Goal: Task Accomplishment & Management: Complete application form

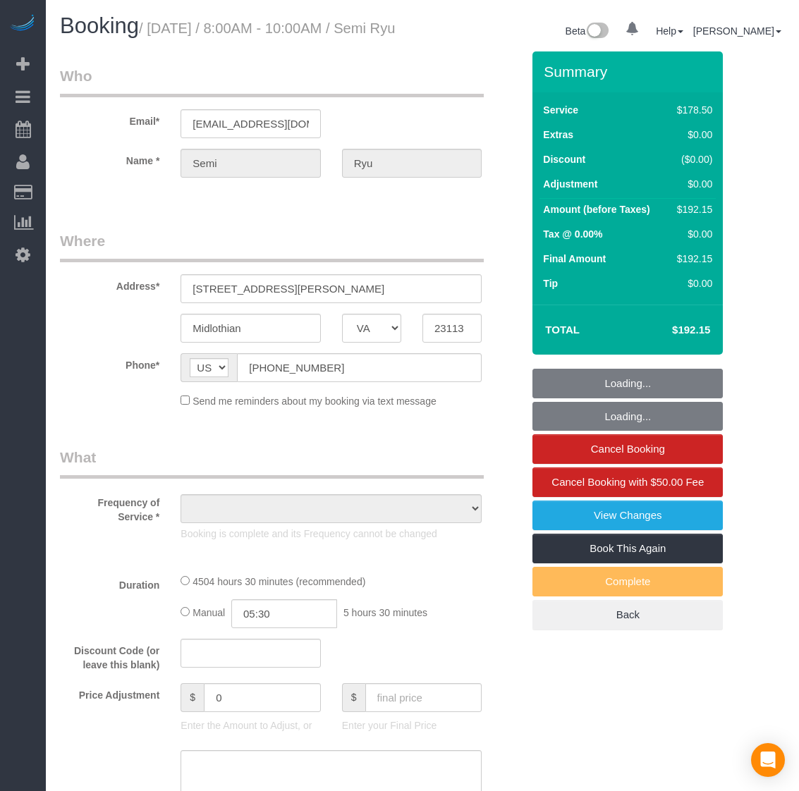
select select "VA"
select select "number:6"
select select "number:24"
select select "number:17"
select select "string:fspay-d5f80272-dc8a-4bee-884a-cdbf62a642e9"
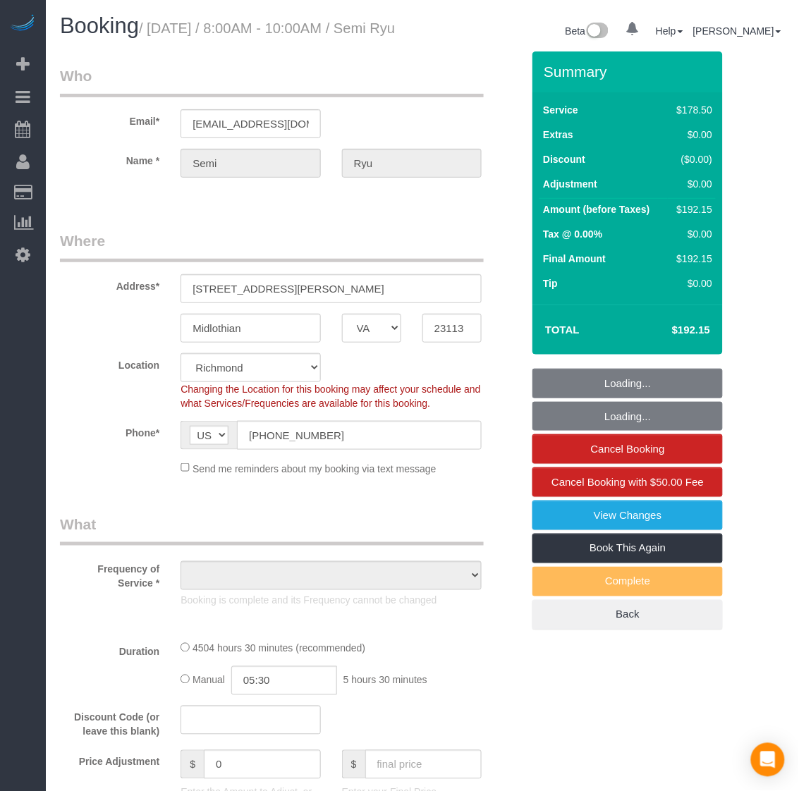
select select "object:820"
select select "spot1"
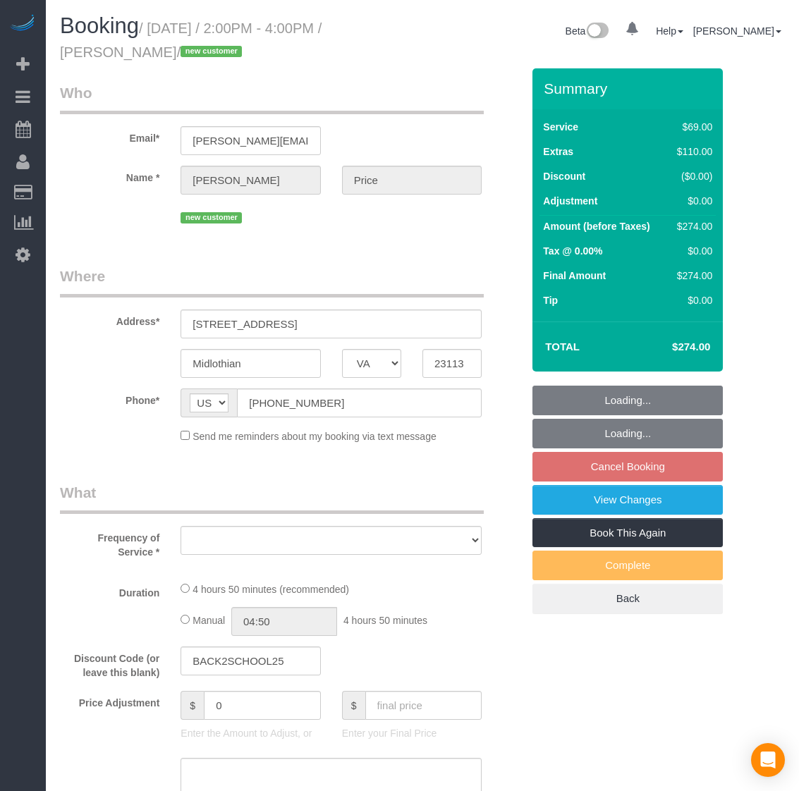
select select "VA"
select select "number:2"
select select "number:27"
select select "number:35"
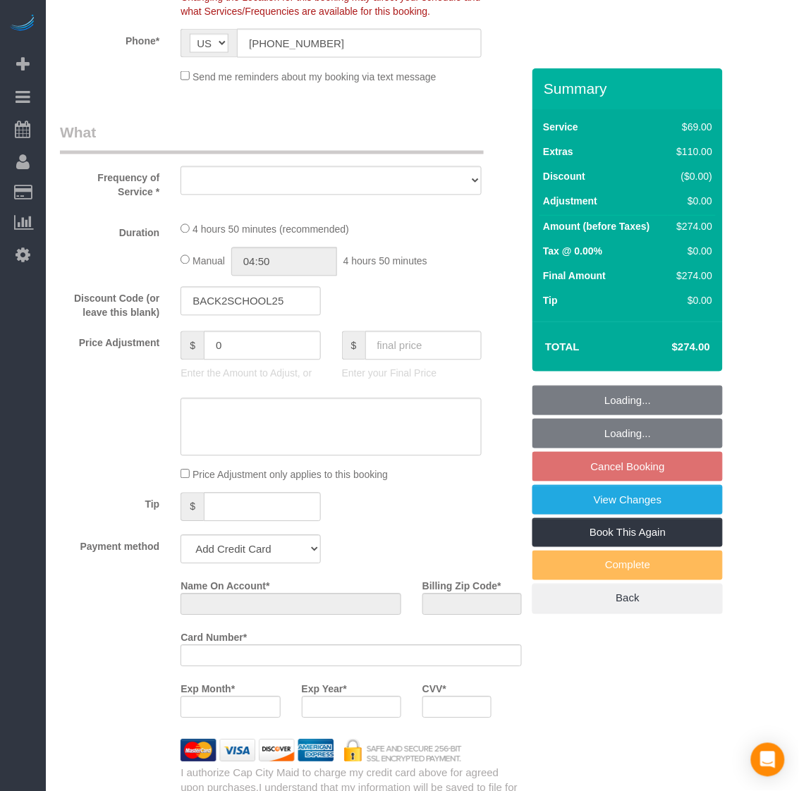
select select "string:fspay-15a2ee2d-7d9d-4e32-857d-67edad6e4807"
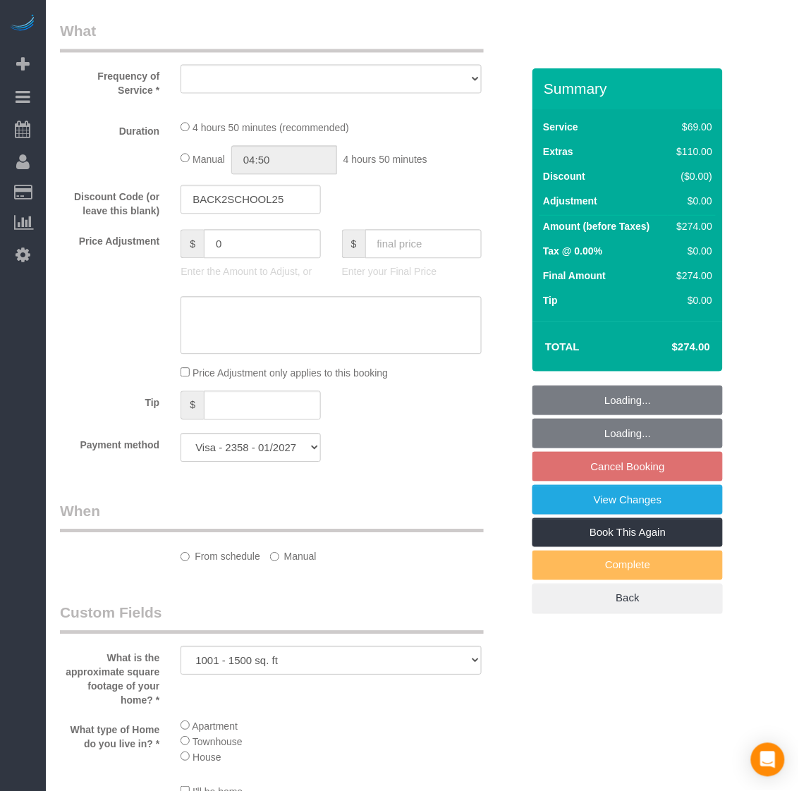
select select "object:4059"
select select "spot38"
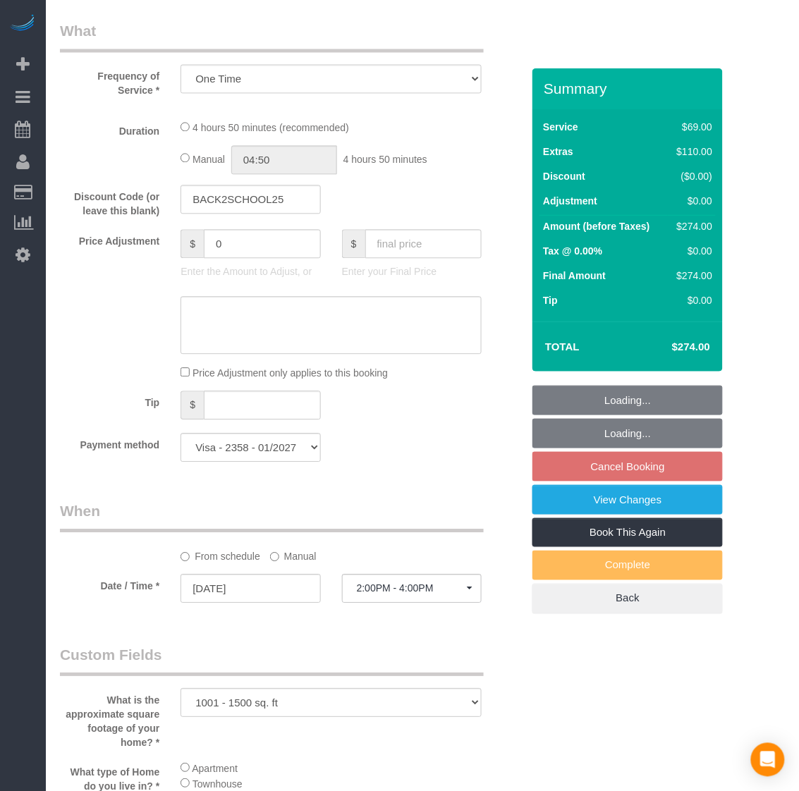
select select "object:4264"
select select "1001"
select select "1"
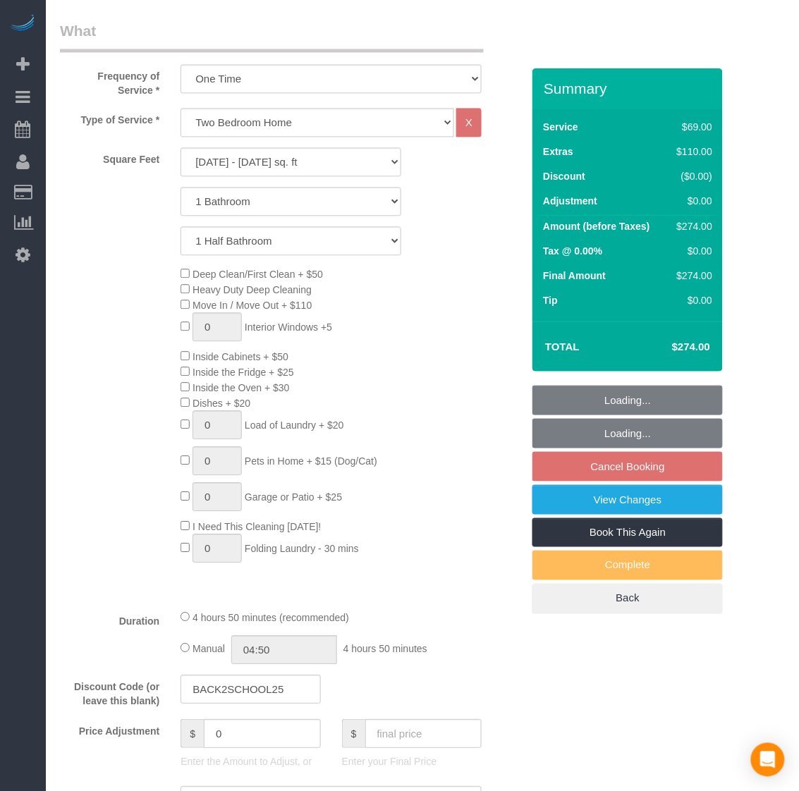
select select "1001"
select select "1"
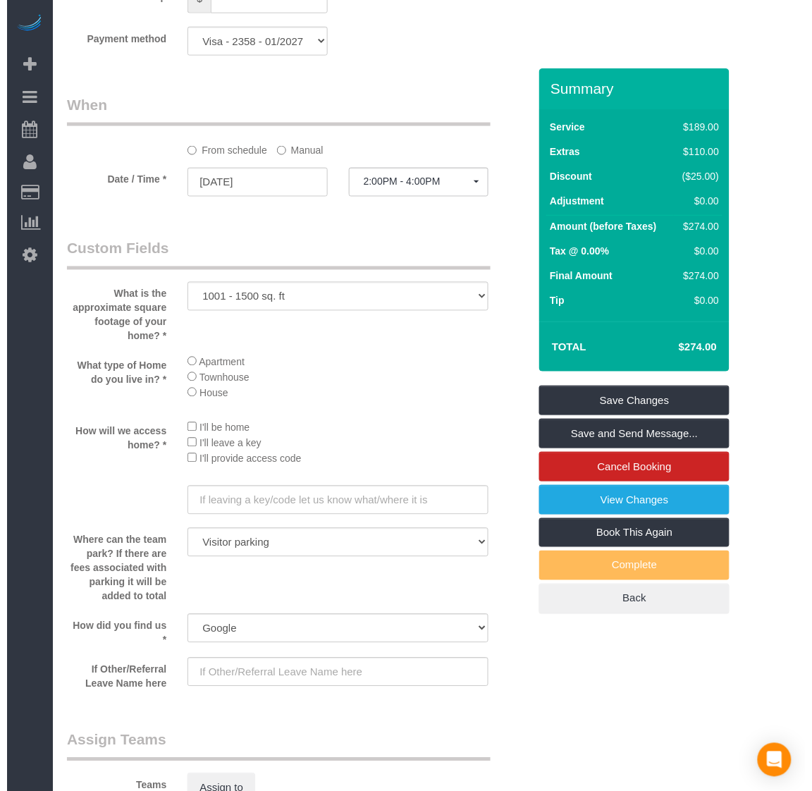
scroll to position [1762, 0]
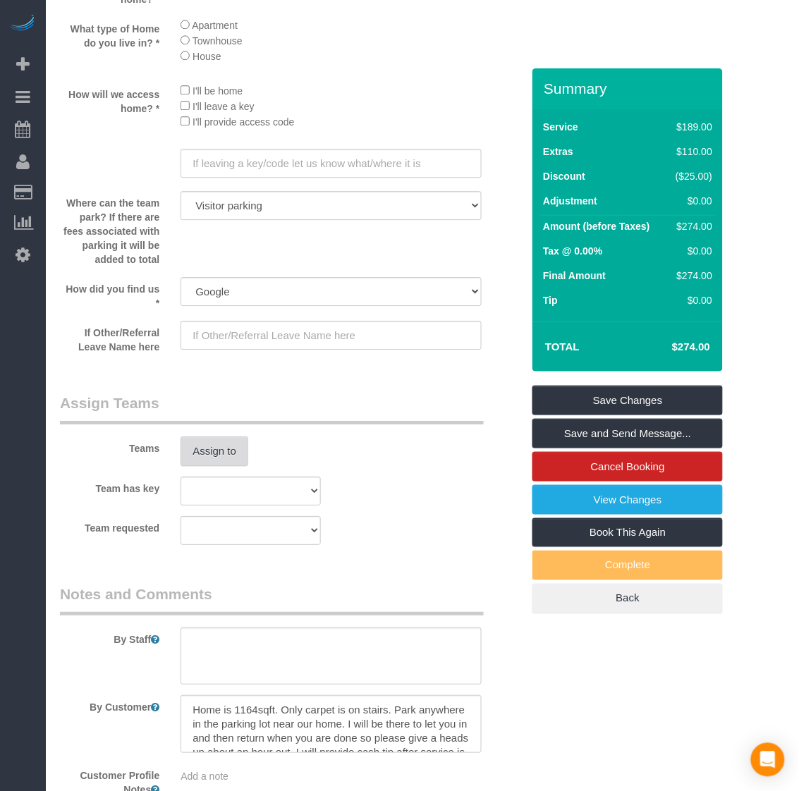
click at [201, 453] on button "Assign to" at bounding box center [214, 451] width 68 height 30
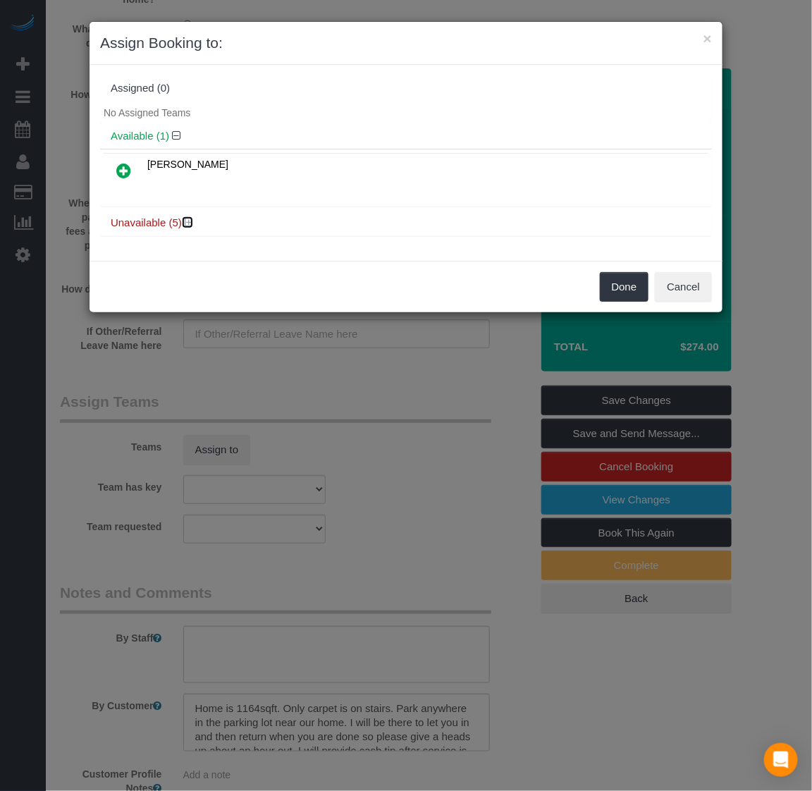
click at [188, 219] on icon at bounding box center [189, 222] width 8 height 11
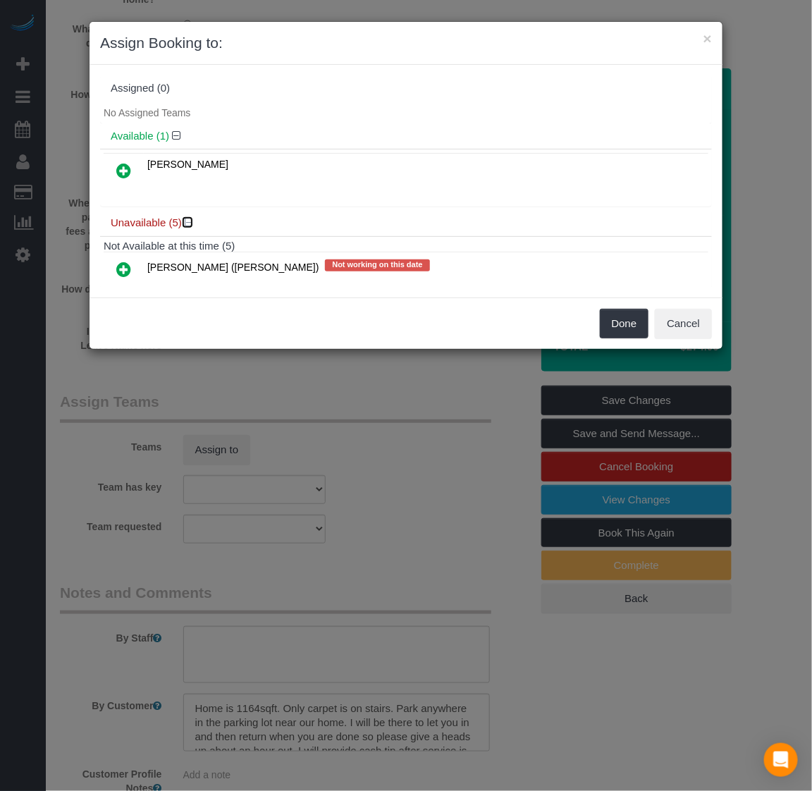
scroll to position [171, 0]
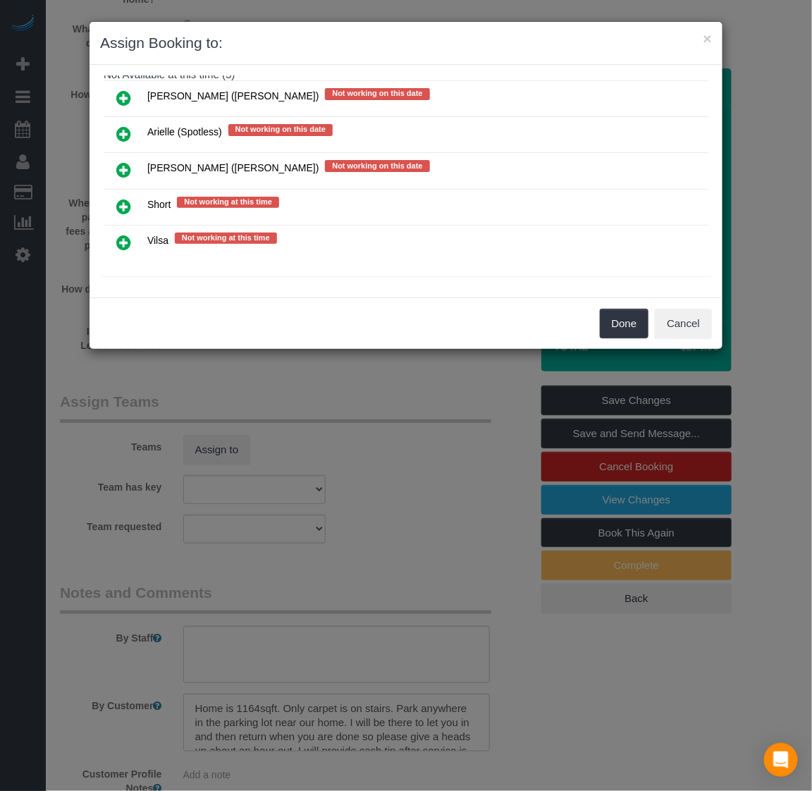
click at [118, 205] on icon at bounding box center [123, 206] width 15 height 17
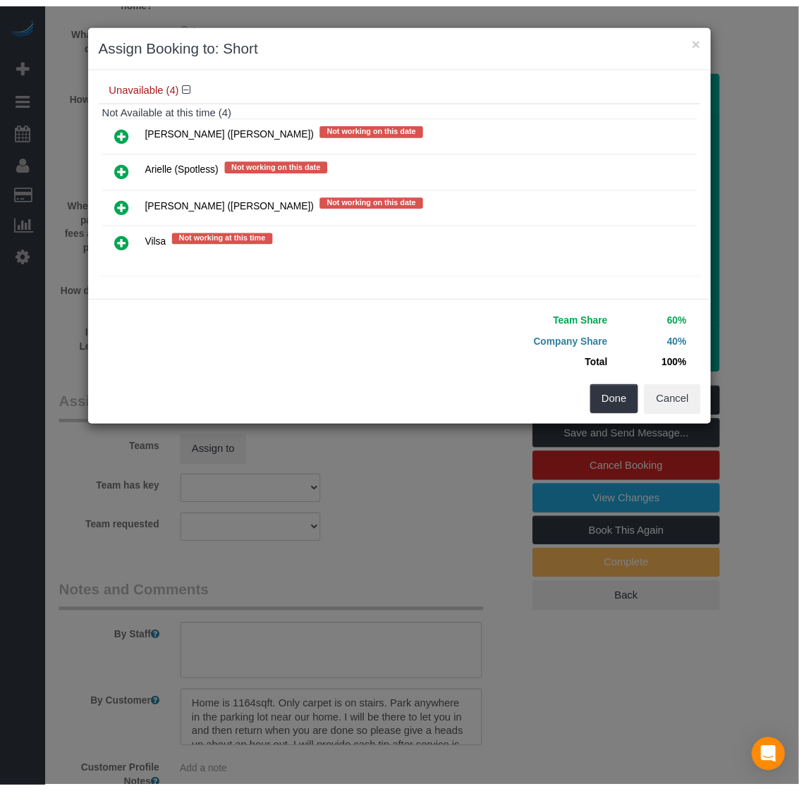
scroll to position [170, 0]
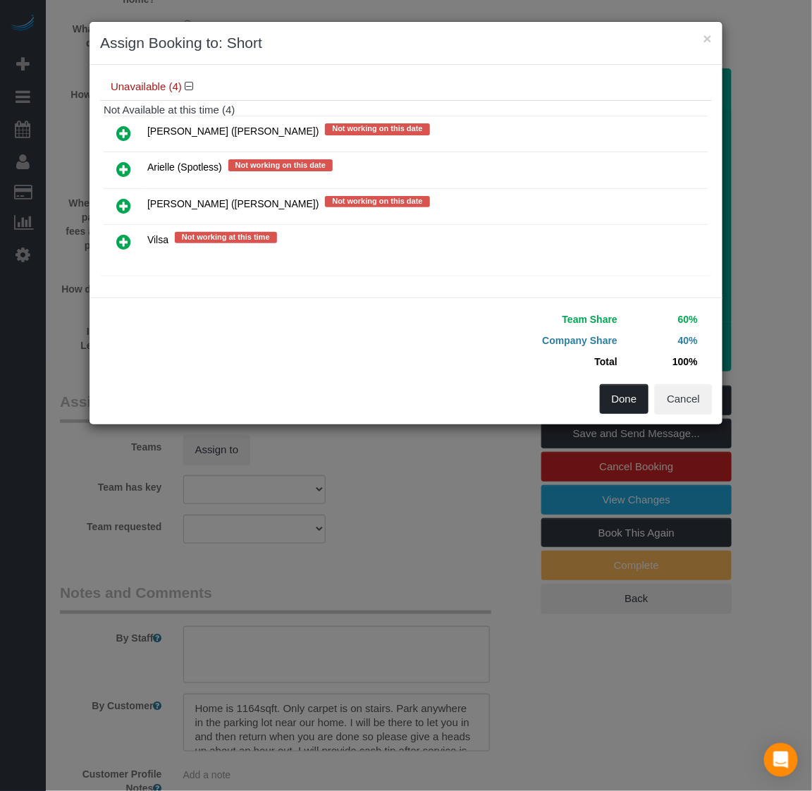
click at [618, 402] on button "Done" at bounding box center [624, 399] width 49 height 30
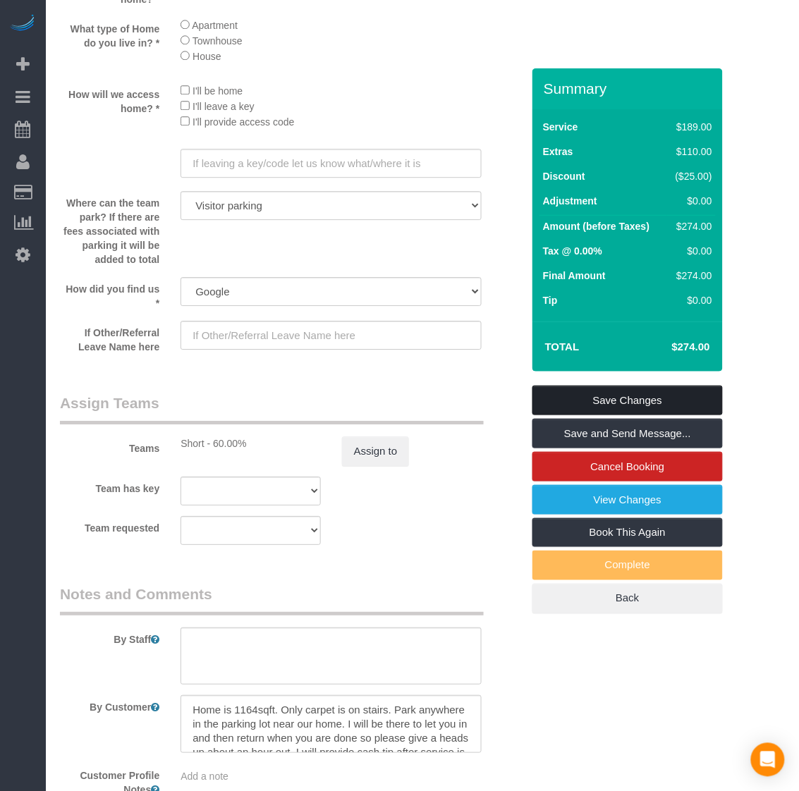
click at [611, 397] on link "Save Changes" at bounding box center [627, 401] width 190 height 30
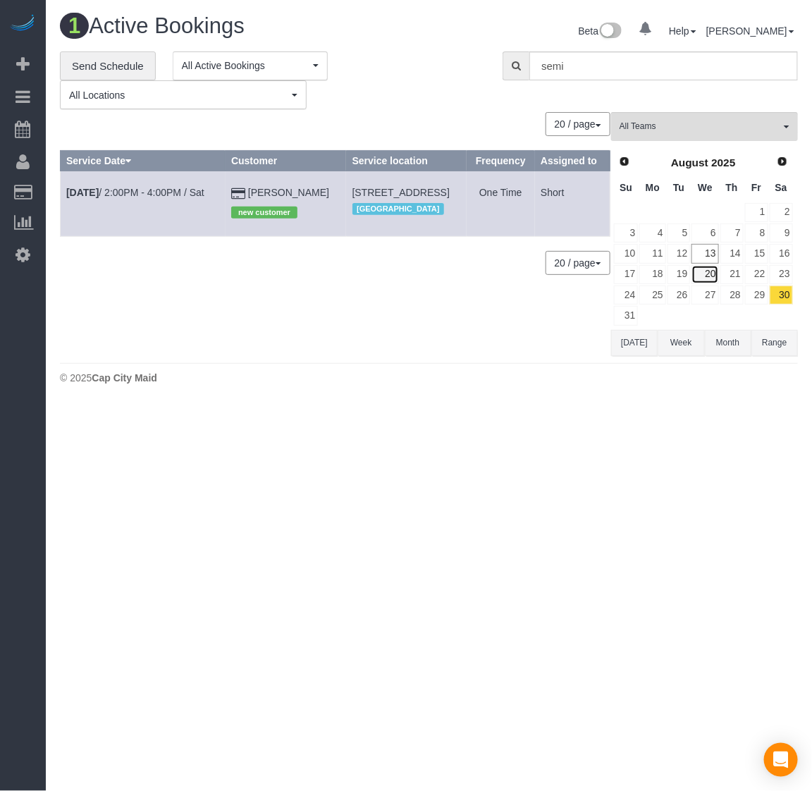
click at [706, 272] on link "20" at bounding box center [705, 274] width 27 height 19
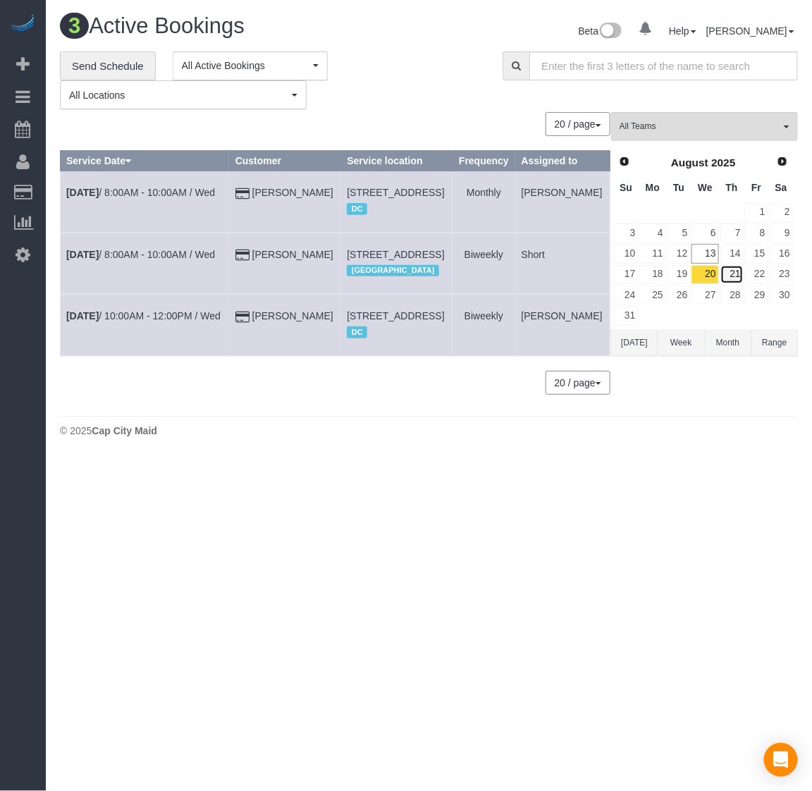
click at [732, 273] on link "21" at bounding box center [731, 274] width 23 height 19
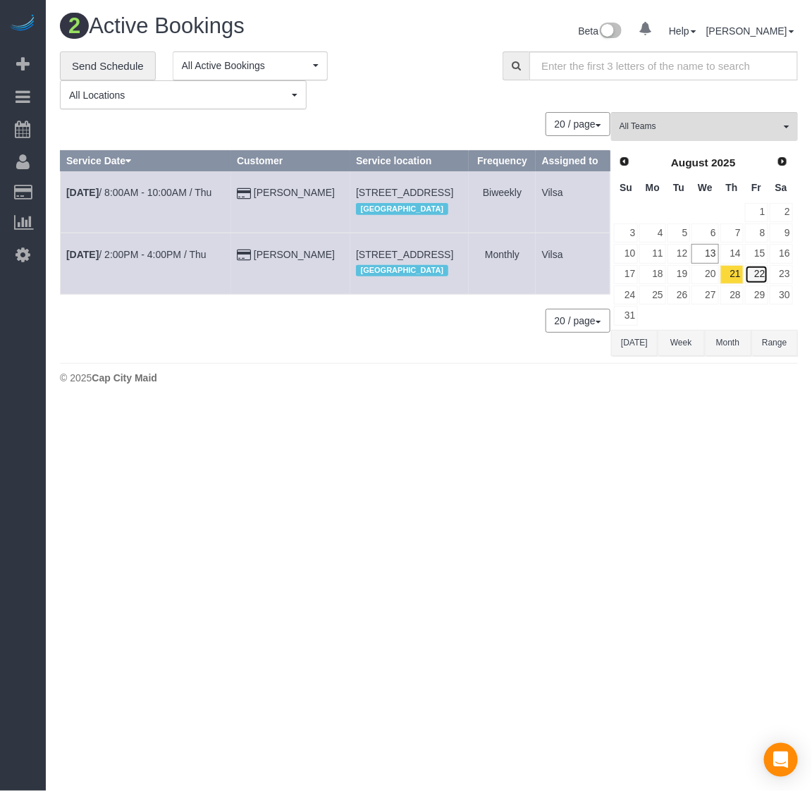
click at [763, 274] on link "22" at bounding box center [756, 274] width 23 height 19
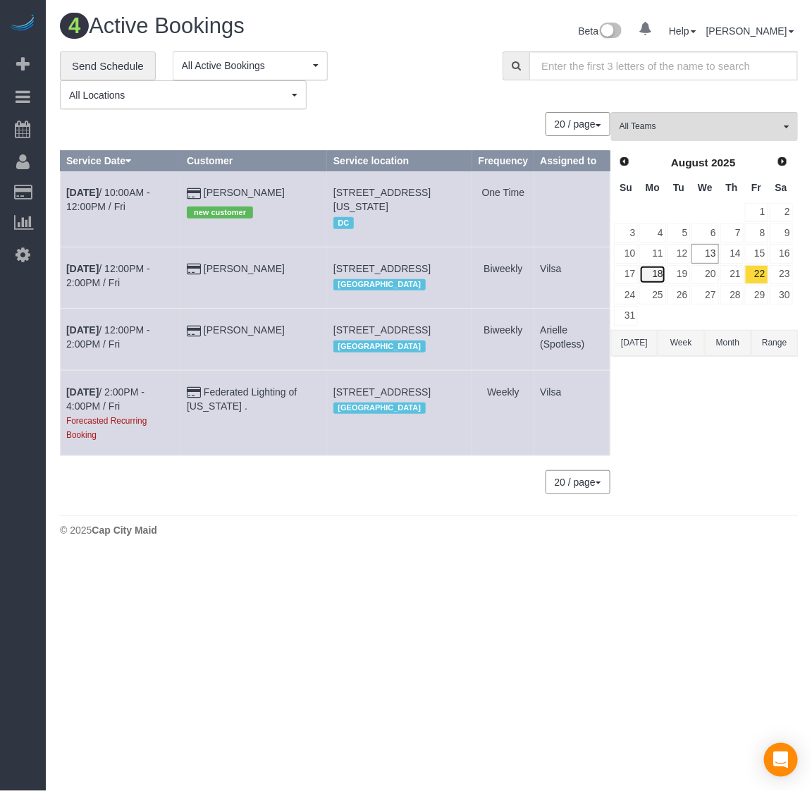
click at [656, 273] on link "18" at bounding box center [652, 274] width 26 height 19
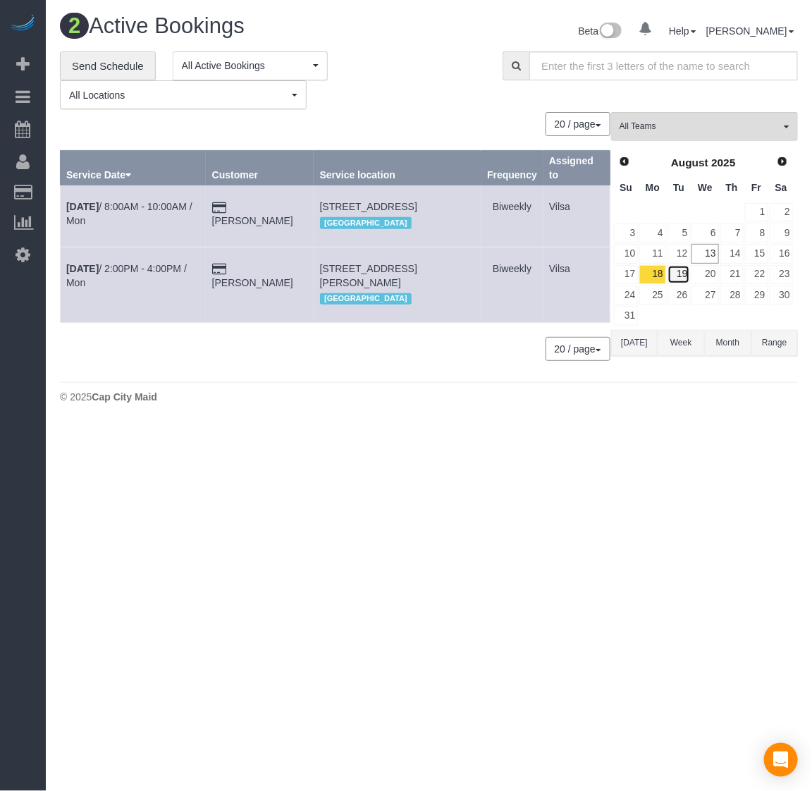
click at [686, 273] on link "19" at bounding box center [679, 274] width 23 height 19
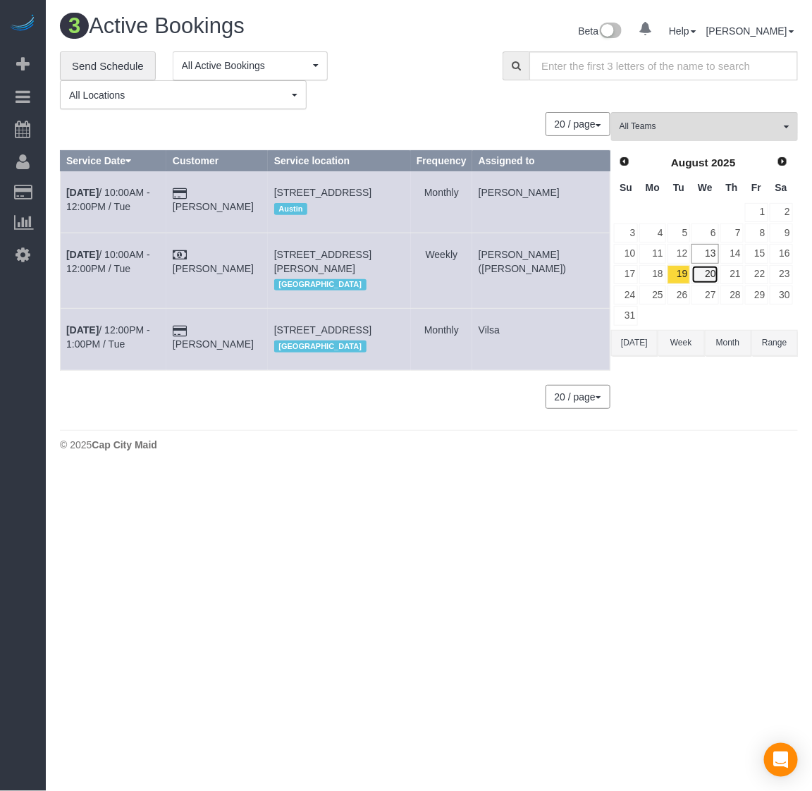
click at [710, 275] on link "20" at bounding box center [705, 274] width 27 height 19
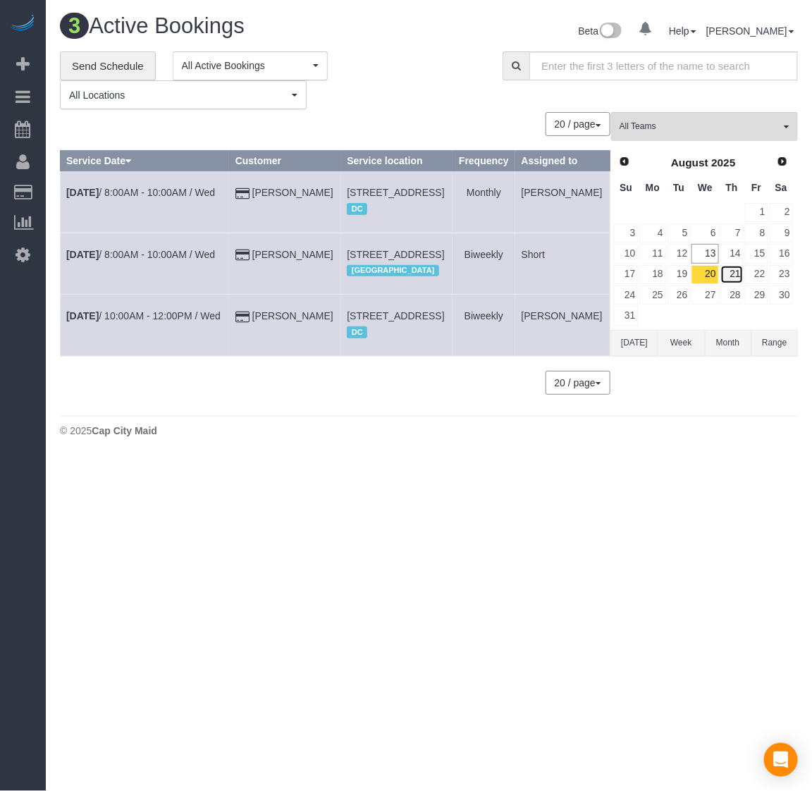
click at [730, 275] on link "21" at bounding box center [731, 274] width 23 height 19
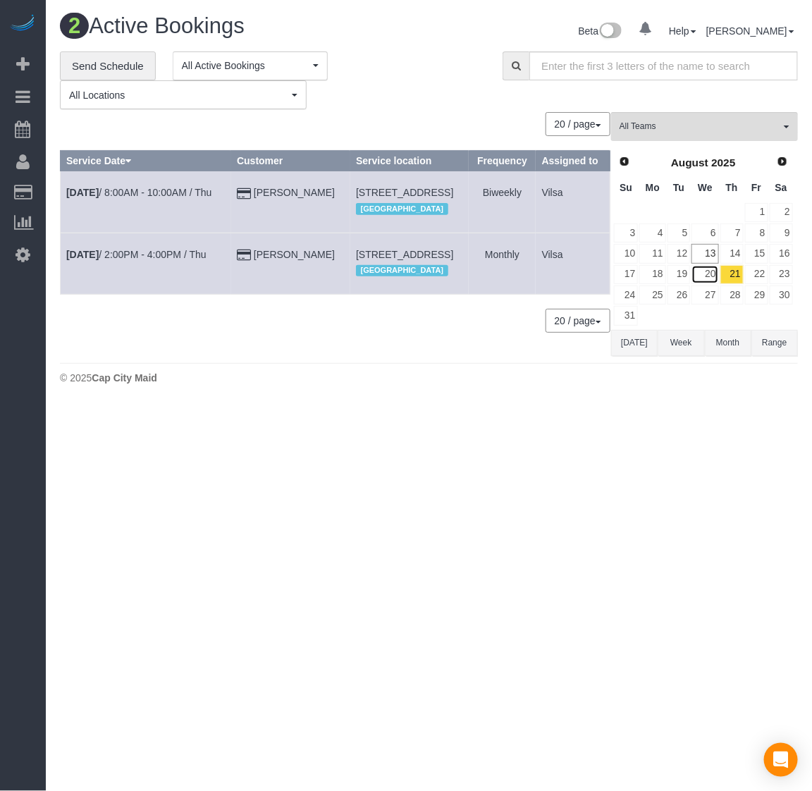
click at [712, 272] on link "20" at bounding box center [705, 274] width 27 height 19
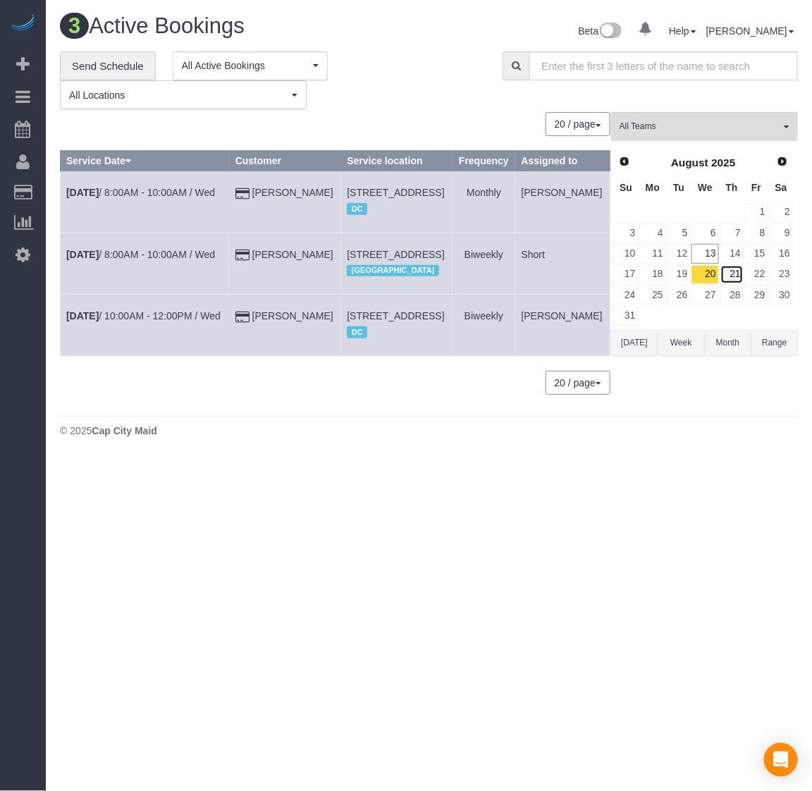
click at [740, 275] on link "21" at bounding box center [731, 274] width 23 height 19
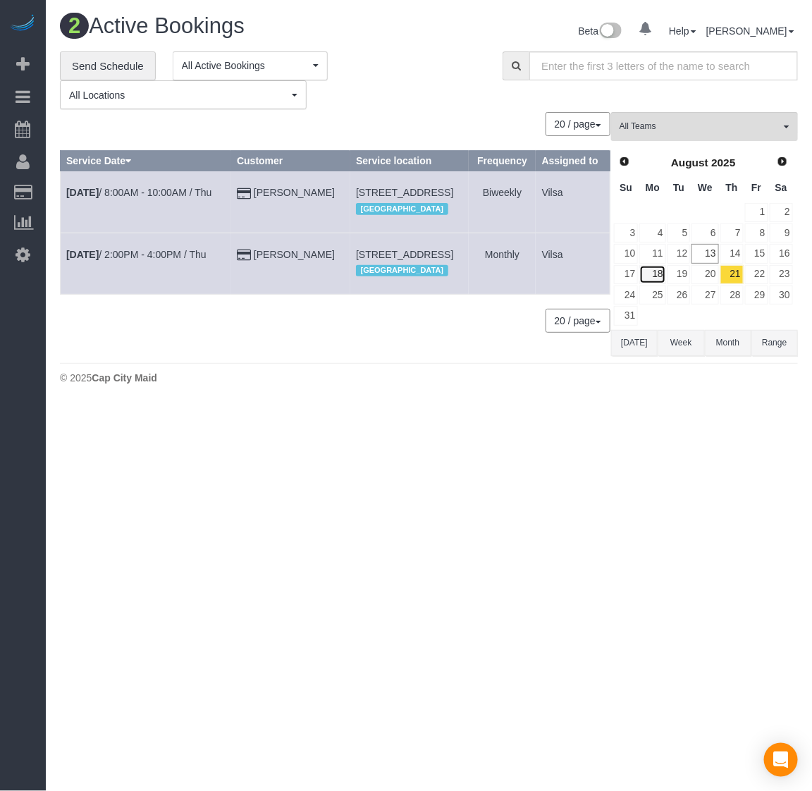
click at [657, 277] on link "18" at bounding box center [652, 274] width 26 height 19
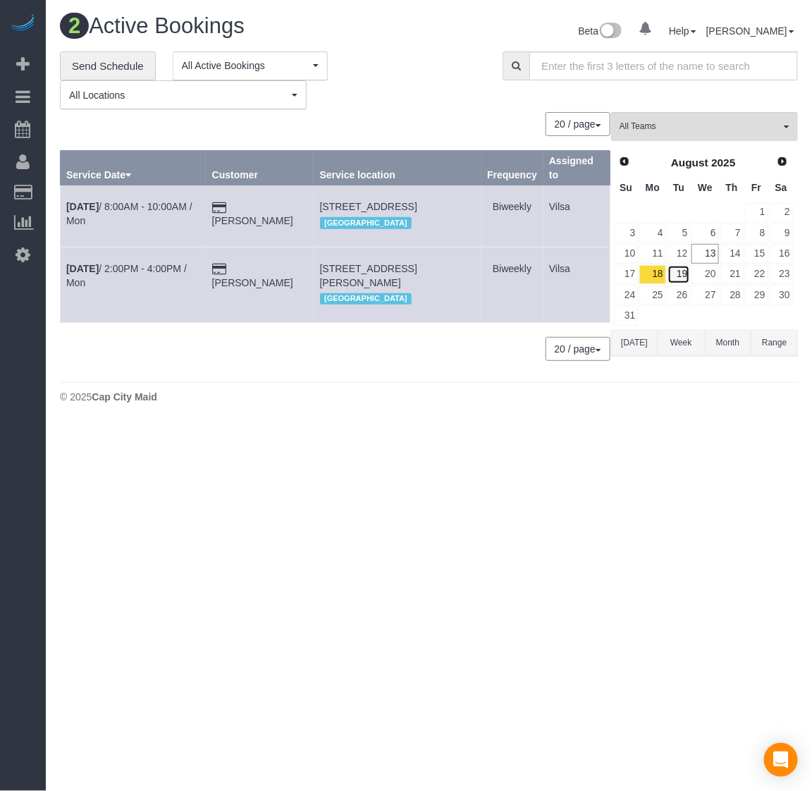
click at [677, 277] on link "19" at bounding box center [679, 274] width 23 height 19
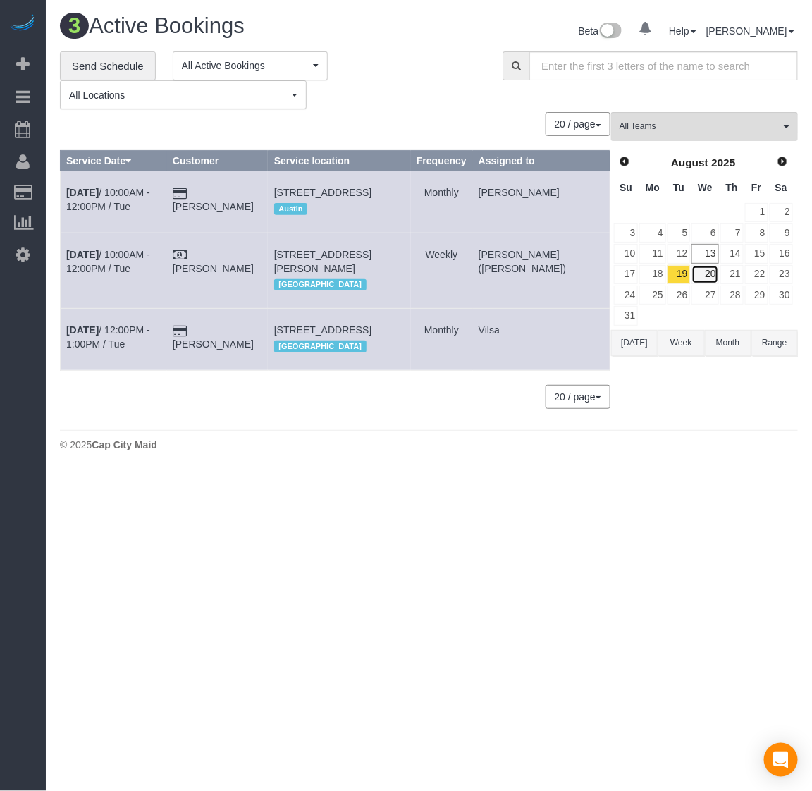
click at [713, 274] on link "20" at bounding box center [705, 274] width 27 height 19
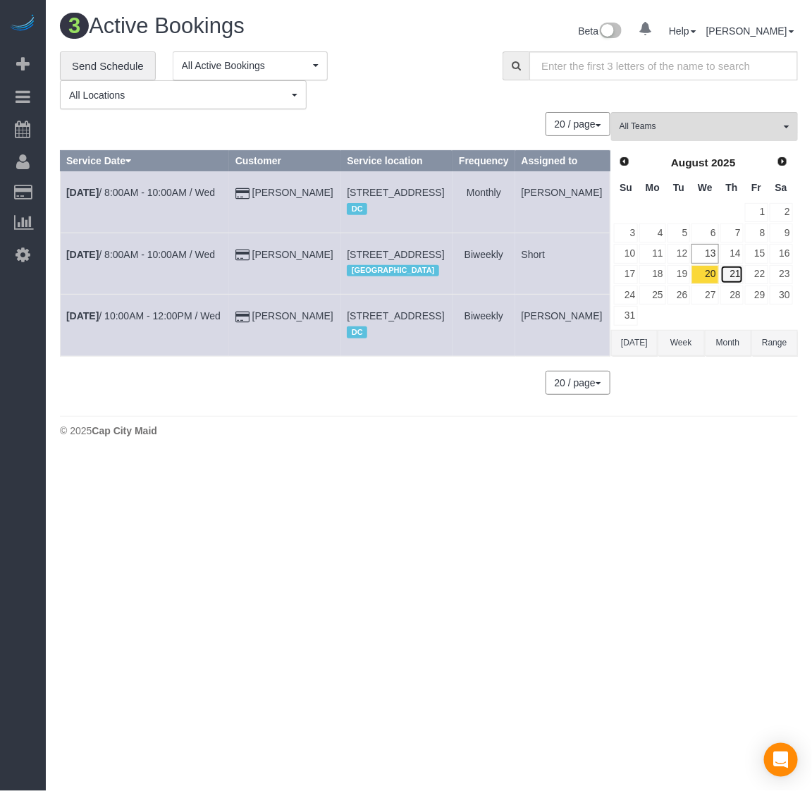
click at [728, 273] on link "21" at bounding box center [731, 274] width 23 height 19
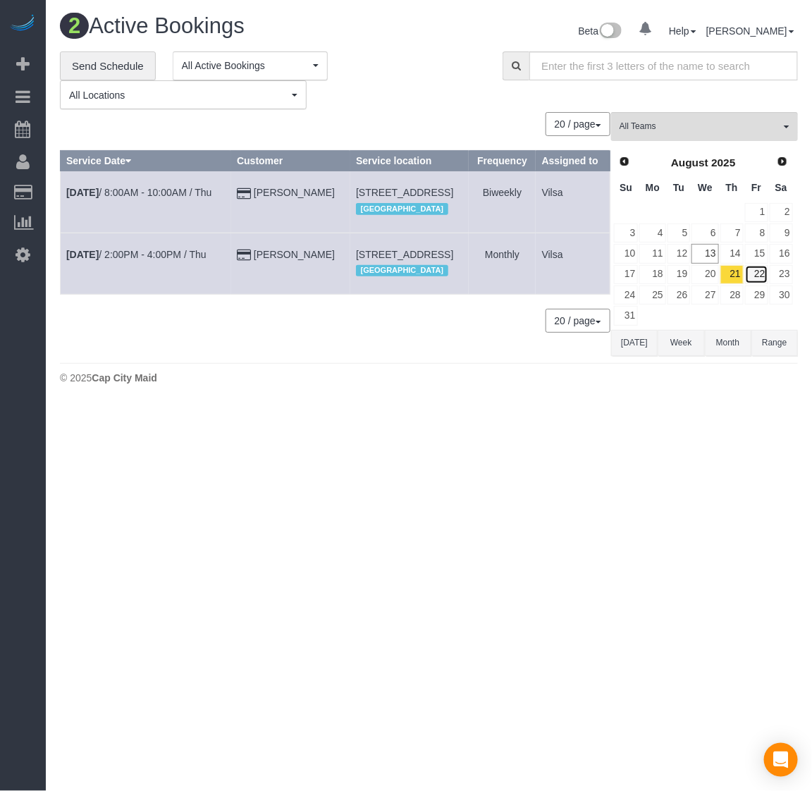
click at [753, 273] on link "22" at bounding box center [756, 274] width 23 height 19
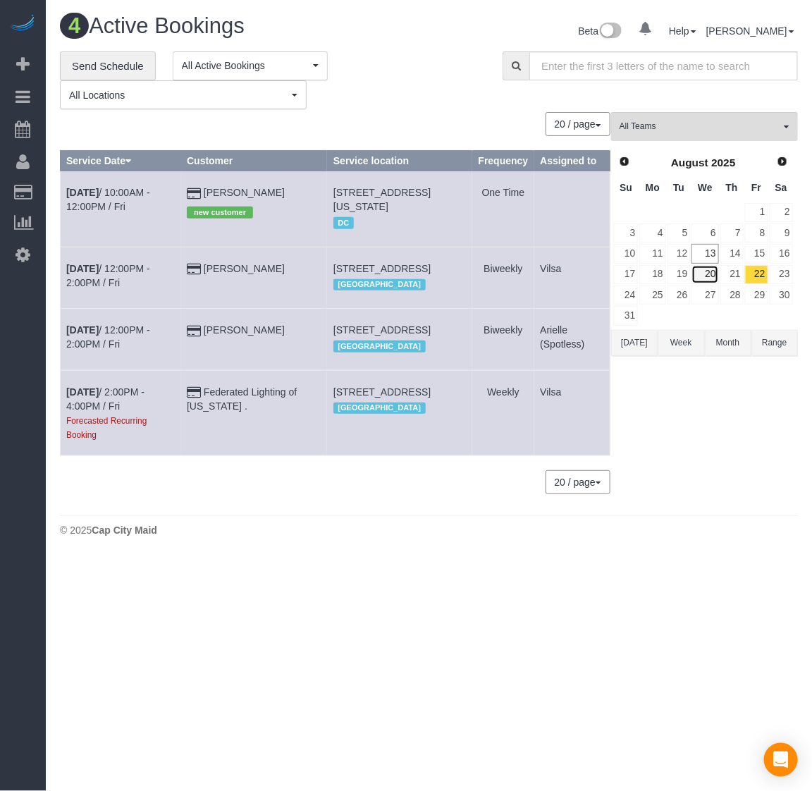
click at [706, 278] on link "20" at bounding box center [705, 274] width 27 height 19
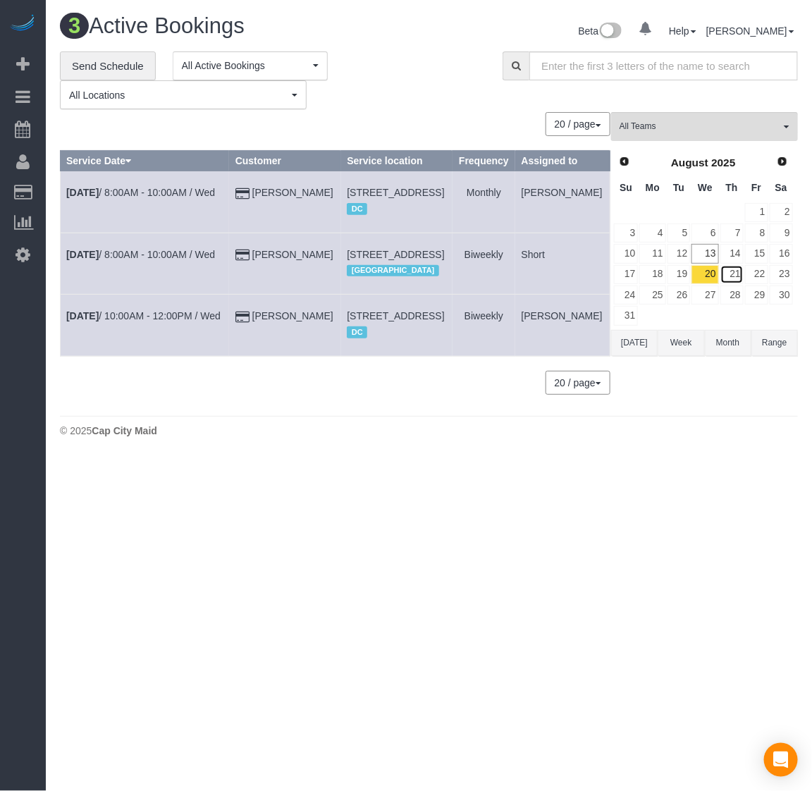
click at [737, 274] on link "21" at bounding box center [731, 274] width 23 height 19
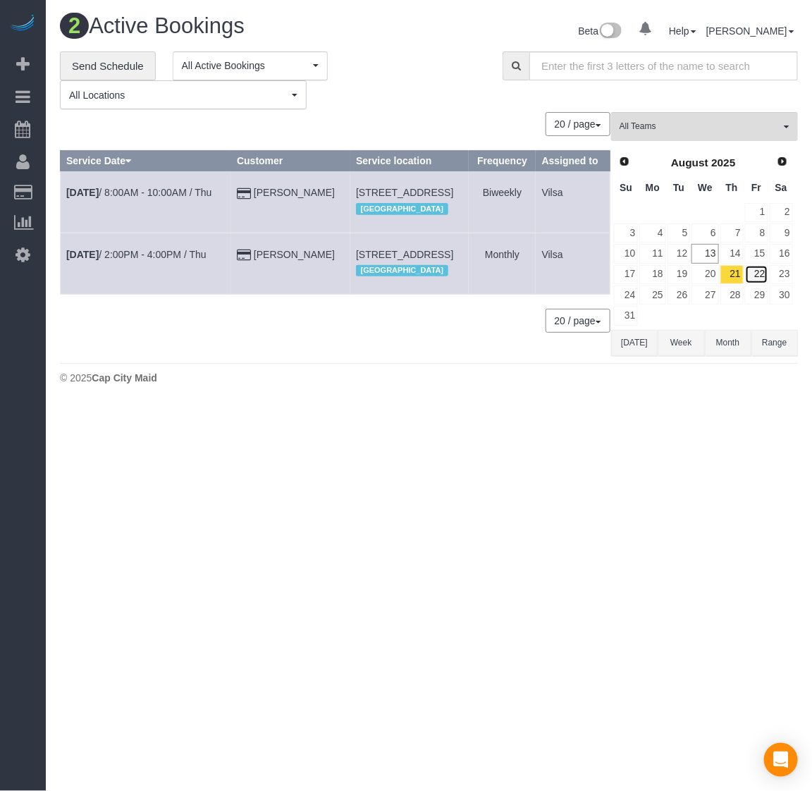
click at [758, 274] on link "22" at bounding box center [756, 274] width 23 height 19
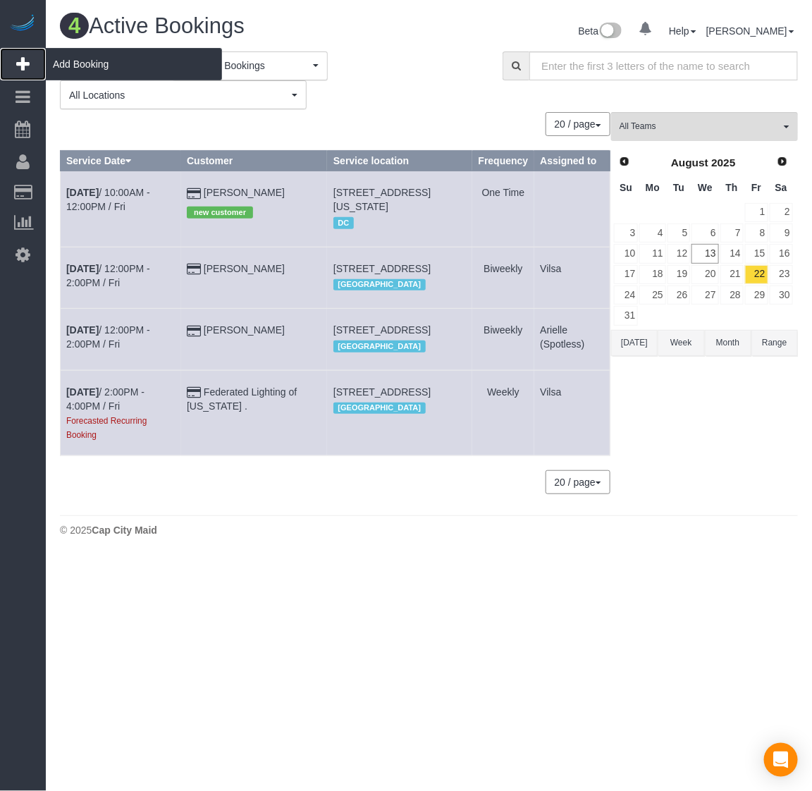
click at [101, 66] on span "Add Booking" at bounding box center [134, 64] width 176 height 32
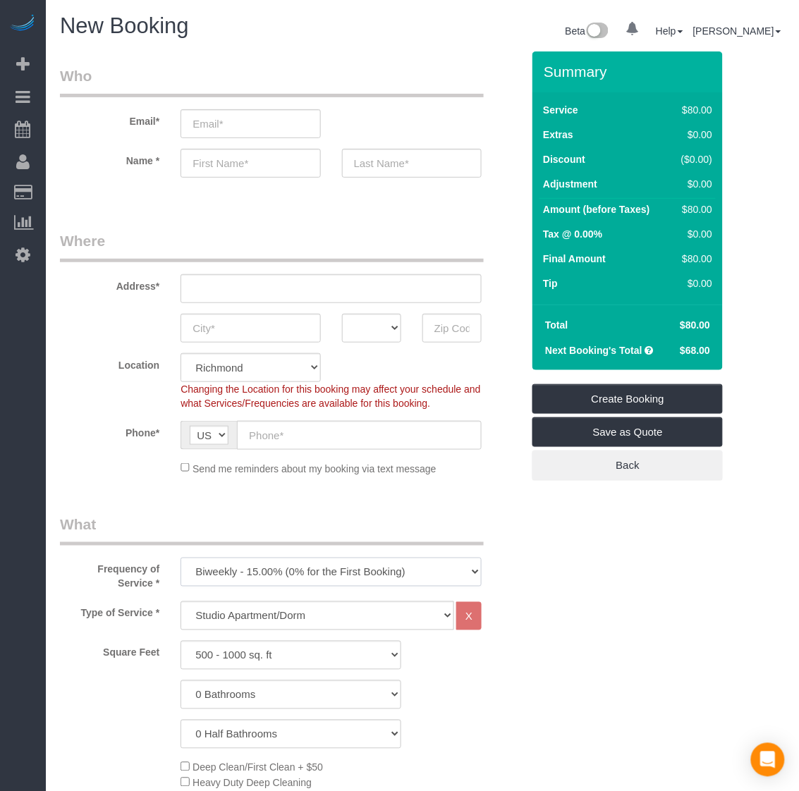
click at [297, 559] on select "One Time Weekly - 20.00% (0% for the First Booking) Biweekly - 15.00% (0% for t…" at bounding box center [330, 572] width 301 height 29
select select "object:5772"
click at [180, 558] on select "One Time Weekly - 20.00% (0% for the First Booking) Biweekly - 15.00% (0% for t…" at bounding box center [330, 572] width 301 height 29
click at [254, 608] on select "Studio Apartment/Dorm One Bedroom Home Two Bedroom Home Three Bedroom Home Four…" at bounding box center [317, 615] width 274 height 29
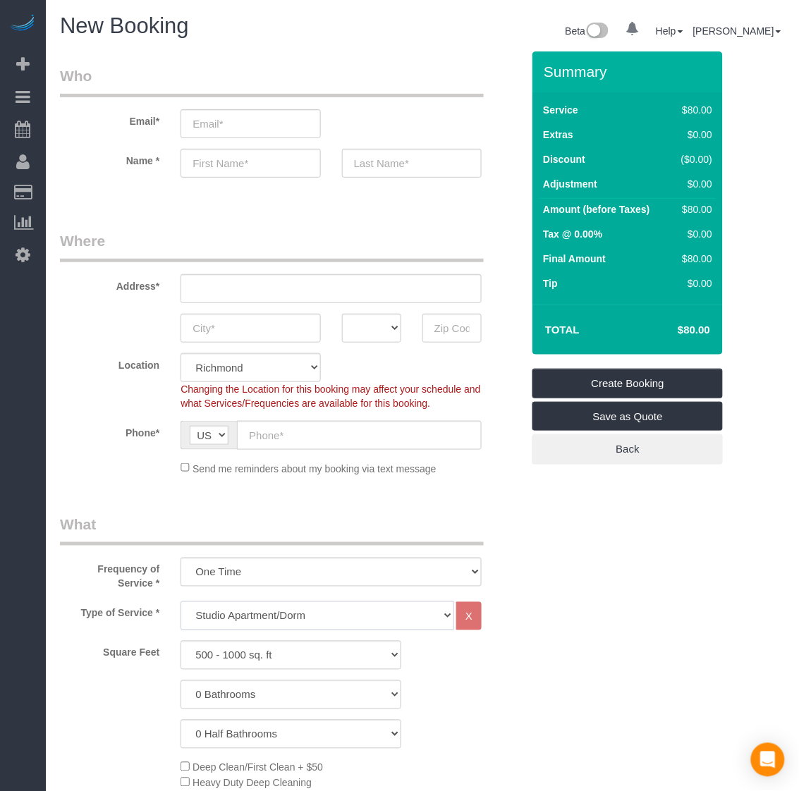
select select "136"
click at [180, 601] on select "Studio Apartment/Dorm One Bedroom Home Two Bedroom Home Three Bedroom Home Four…" at bounding box center [317, 615] width 274 height 29
click at [247, 661] on select "500 - 1000 sq. ft 1001 - 1500 sq. ft 1501 - 2000 sq. ft 2001 - 2500 sq. ft 2501…" at bounding box center [290, 655] width 221 height 29
select select "1001"
click at [180, 641] on select "500 - 1000 sq. ft 1001 - 1500 sq. ft 1501 - 2000 sq. ft 2001 - 2500 sq. ft 2501…" at bounding box center [290, 655] width 221 height 29
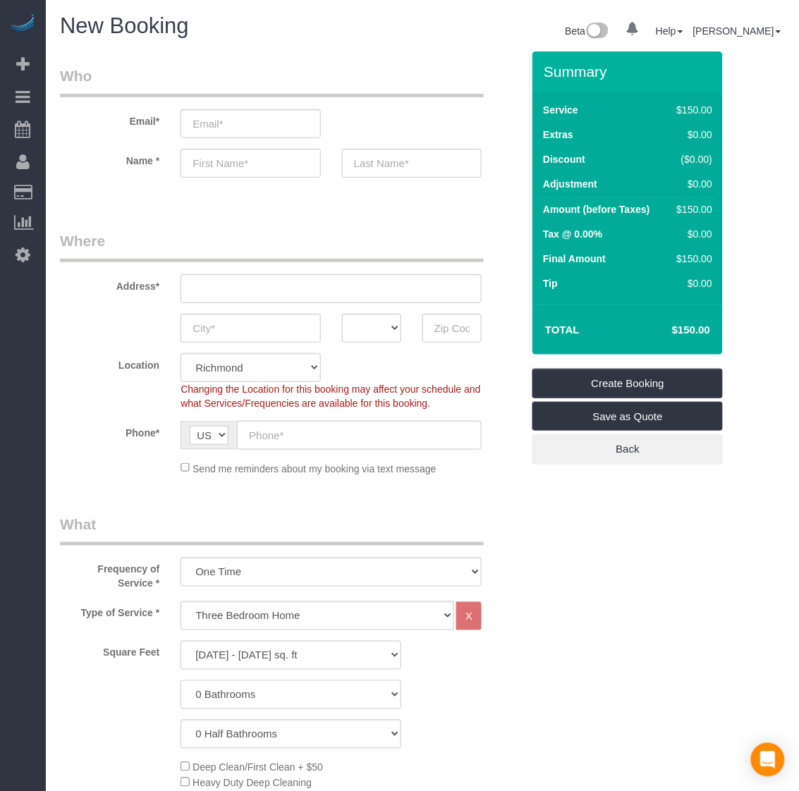
click at [244, 696] on select "0 Bathrooms 1 Bathroom 2 Bathrooms 3 Bathrooms 4 Bathrooms 5 Bathrooms 6 Bathro…" at bounding box center [290, 694] width 221 height 29
select select "2"
click at [180, 680] on select "0 Bathrooms 1 Bathroom 2 Bathrooms 3 Bathrooms 4 Bathrooms 5 Bathrooms 6 Bathro…" at bounding box center [290, 694] width 221 height 29
drag, startPoint x: 241, startPoint y: 741, endPoint x: 241, endPoint y: 721, distance: 19.7
click at [241, 741] on select "0 Half Bathrooms 1 Half Bathroom 2 Half Bathrooms 3 Half Bathrooms 4 Half Bathr…" at bounding box center [290, 734] width 221 height 29
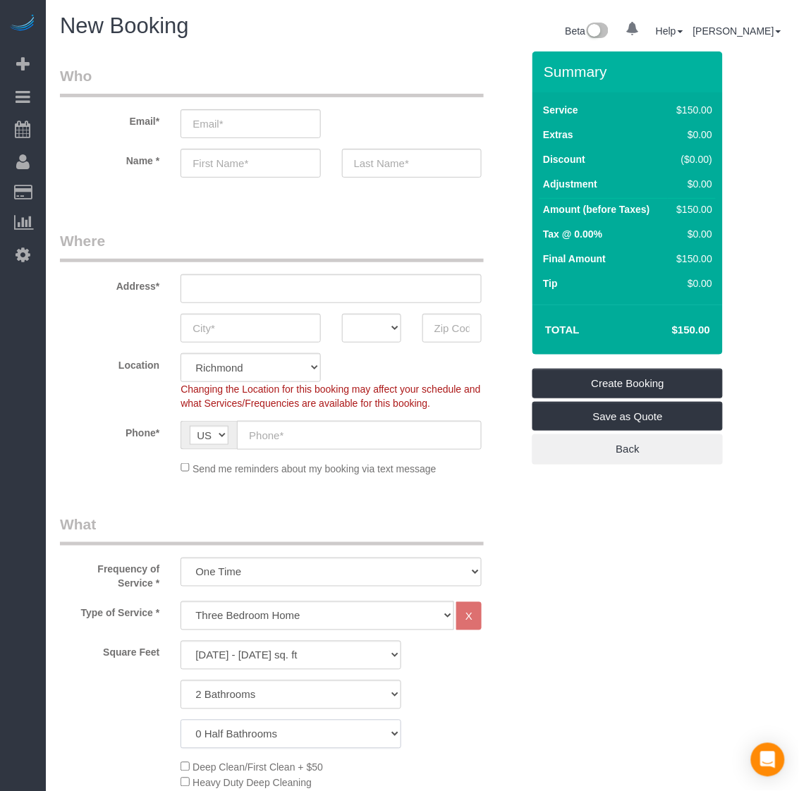
select select "1"
click at [180, 720] on select "0 Half Bathrooms 1 Half Bathroom 2 Half Bathrooms 3 Half Bathrooms 4 Half Bathr…" at bounding box center [290, 734] width 221 height 29
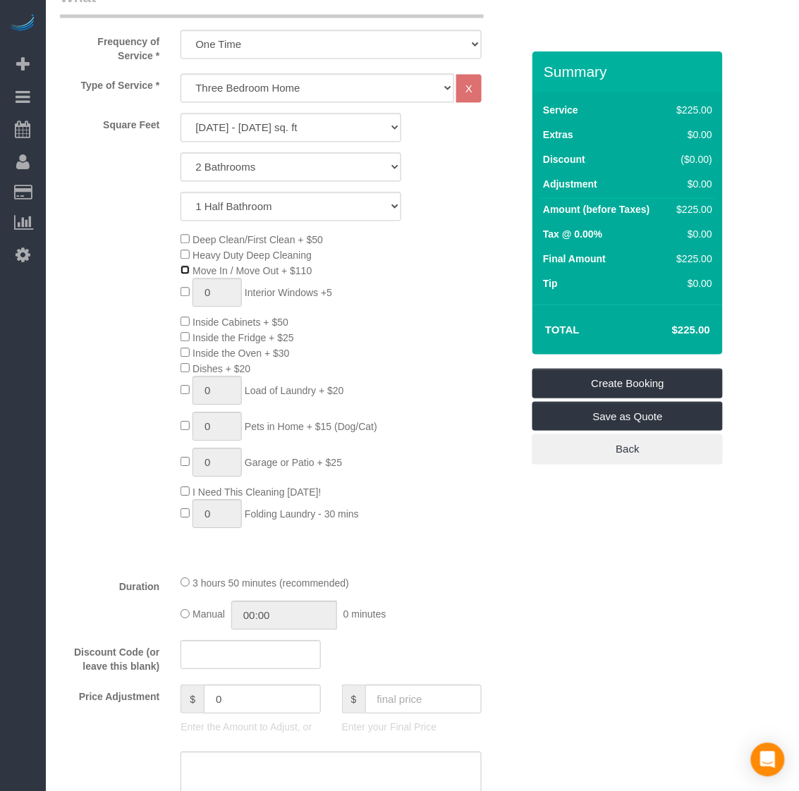
scroll to position [617, 0]
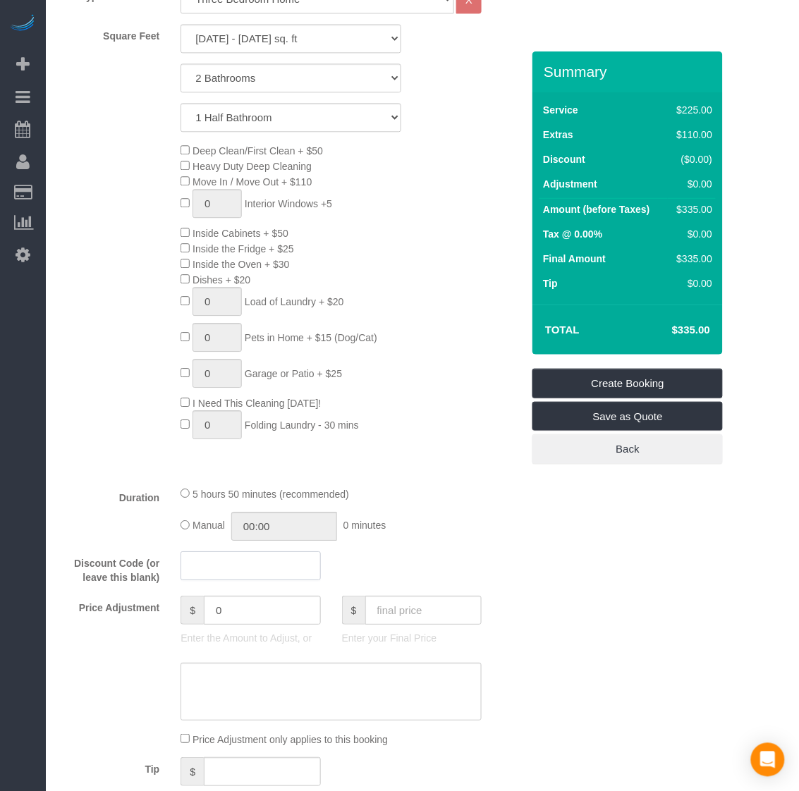
click at [194, 567] on input "text" at bounding box center [250, 565] width 140 height 29
type input "potatochip"
click at [617, 579] on div "Who Email* Name * Where Address* AK AL AR AZ CA CO CT DC DE FL GA HI IA ID IL I…" at bounding box center [422, 787] width 725 height 2704
